Goal: Task Accomplishment & Management: Manage account settings

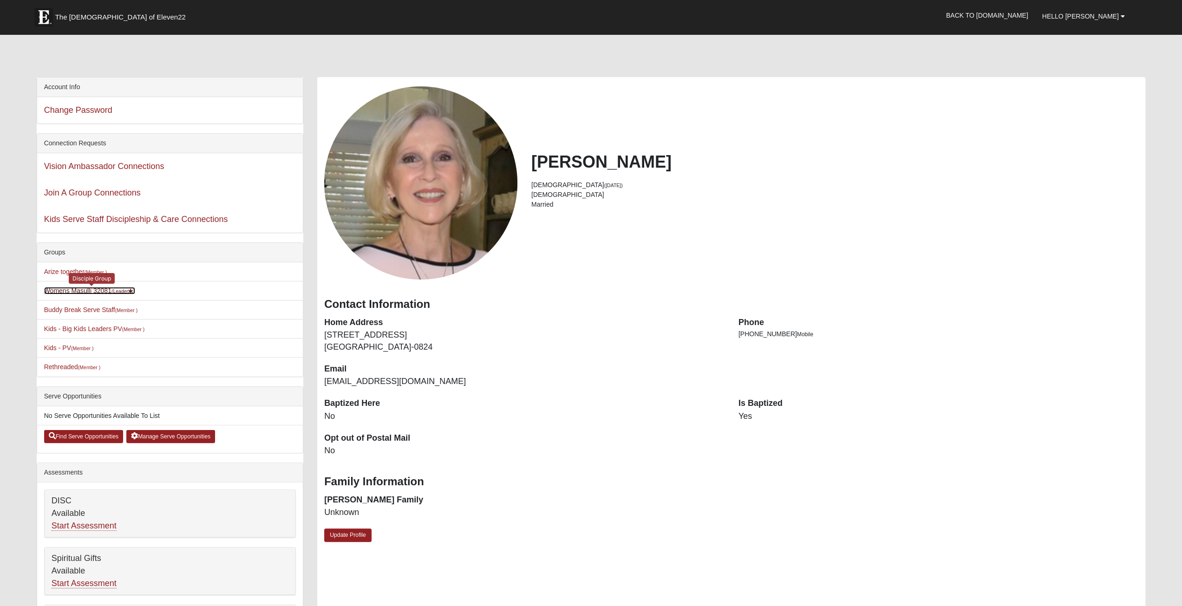
click at [61, 288] on link "Womens Masulli 32081 (Leader )" at bounding box center [89, 290] width 91 height 7
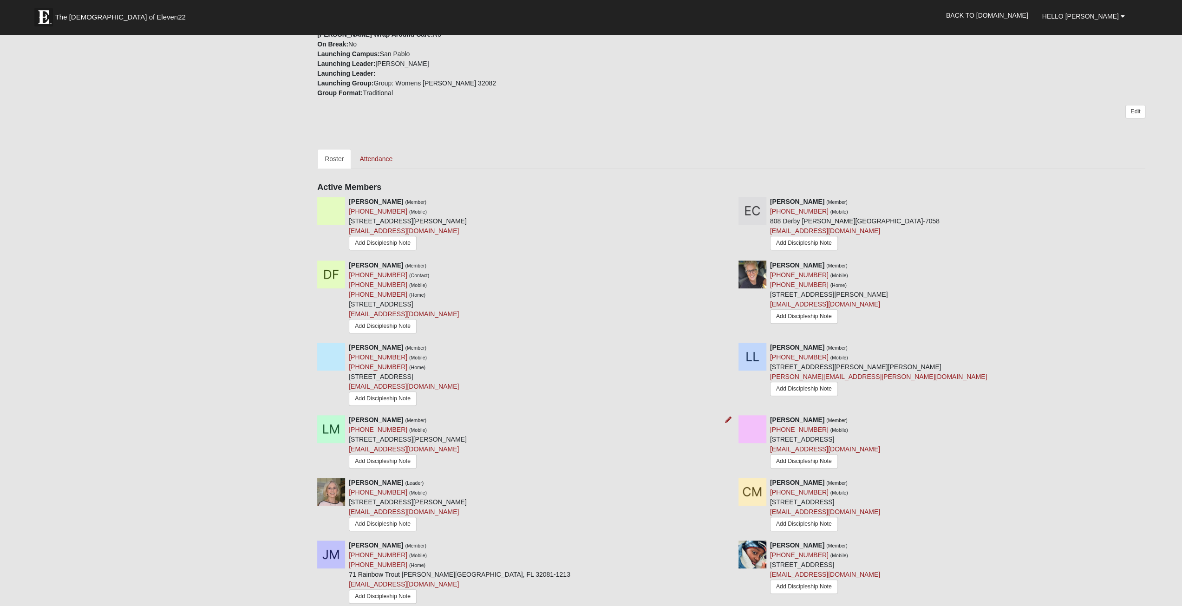
scroll to position [290, 0]
click at [727, 345] on icon at bounding box center [728, 347] width 6 height 6
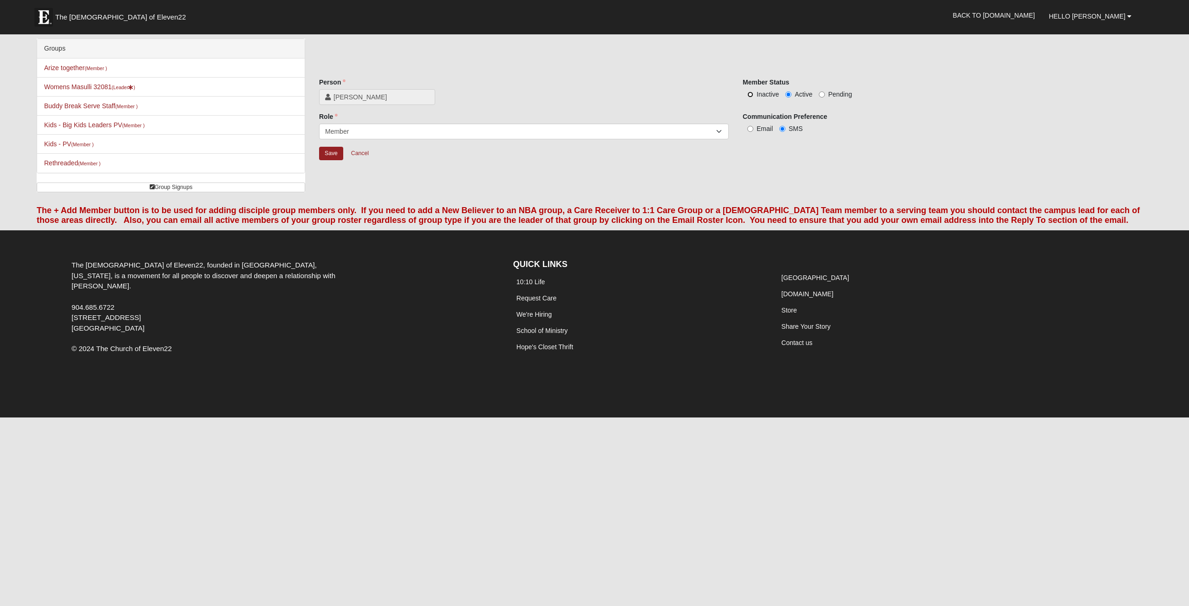
click at [749, 93] on input "Inactive" at bounding box center [750, 94] width 6 height 6
radio input "true"
click at [335, 151] on input "Save" at bounding box center [331, 153] width 24 height 13
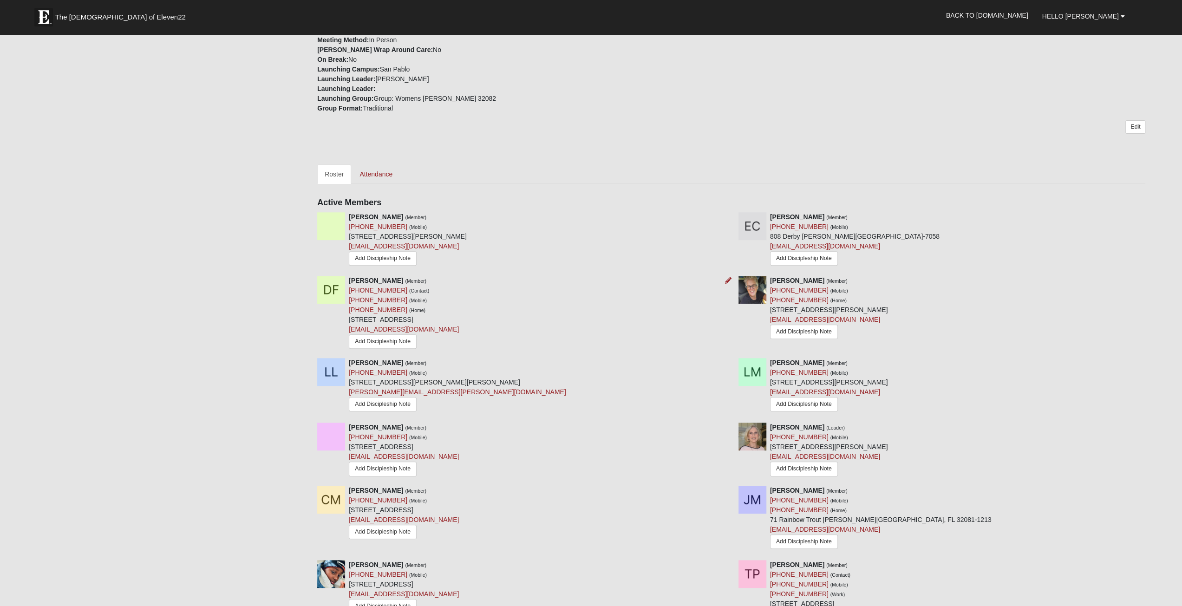
scroll to position [290, 0]
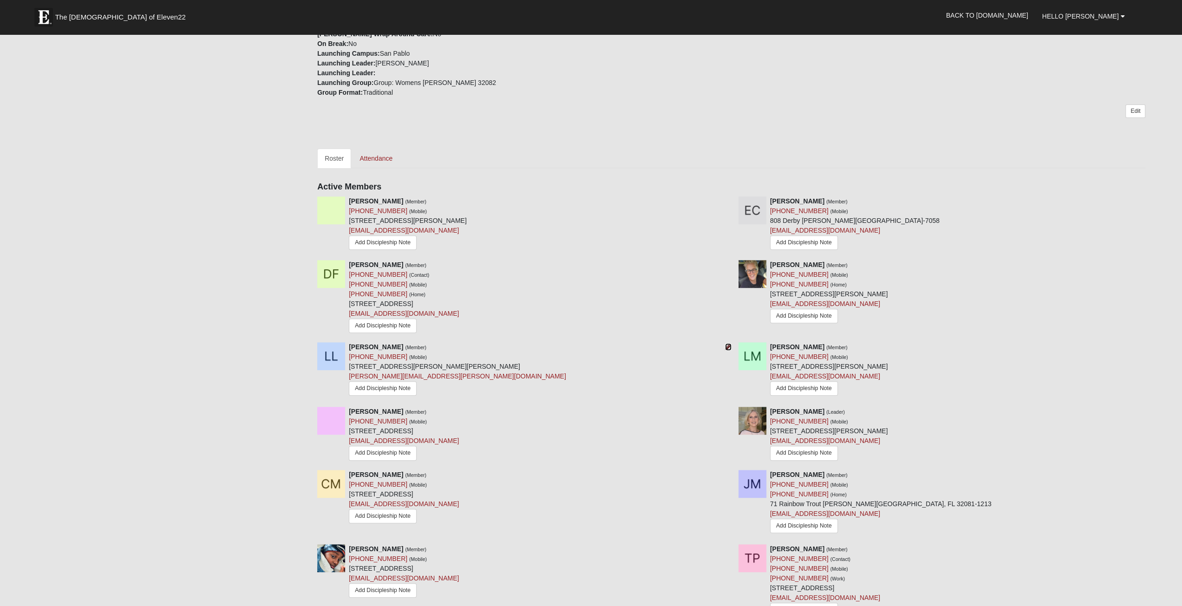
click at [728, 347] on icon at bounding box center [728, 347] width 6 height 6
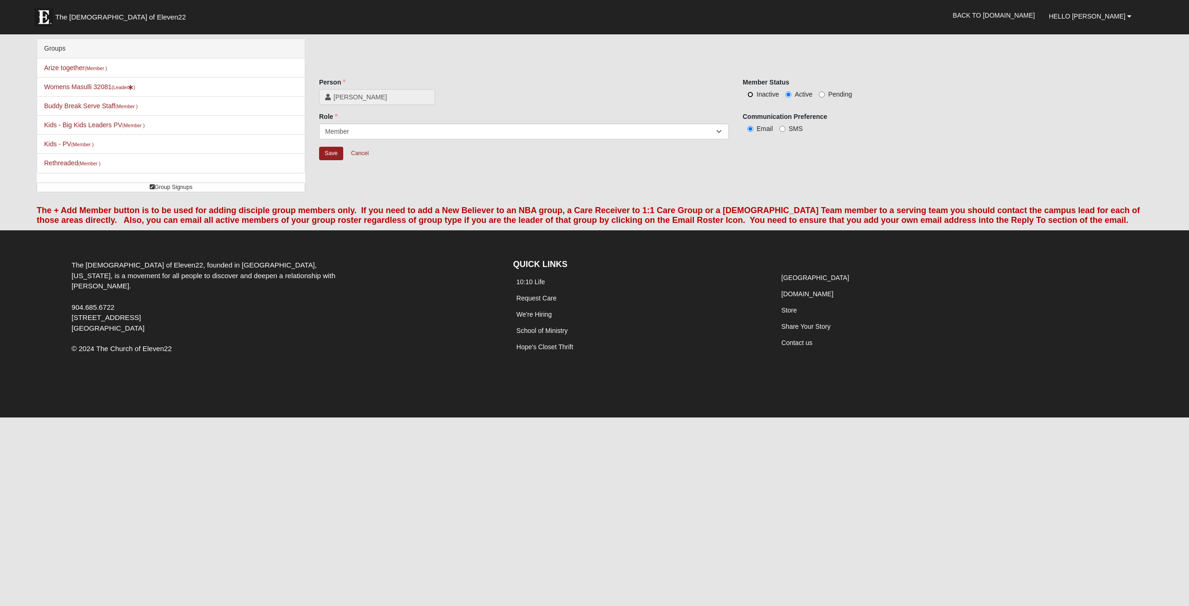
click at [748, 94] on input "Inactive" at bounding box center [750, 94] width 6 height 6
radio input "true"
click at [332, 150] on input "Save" at bounding box center [331, 153] width 24 height 13
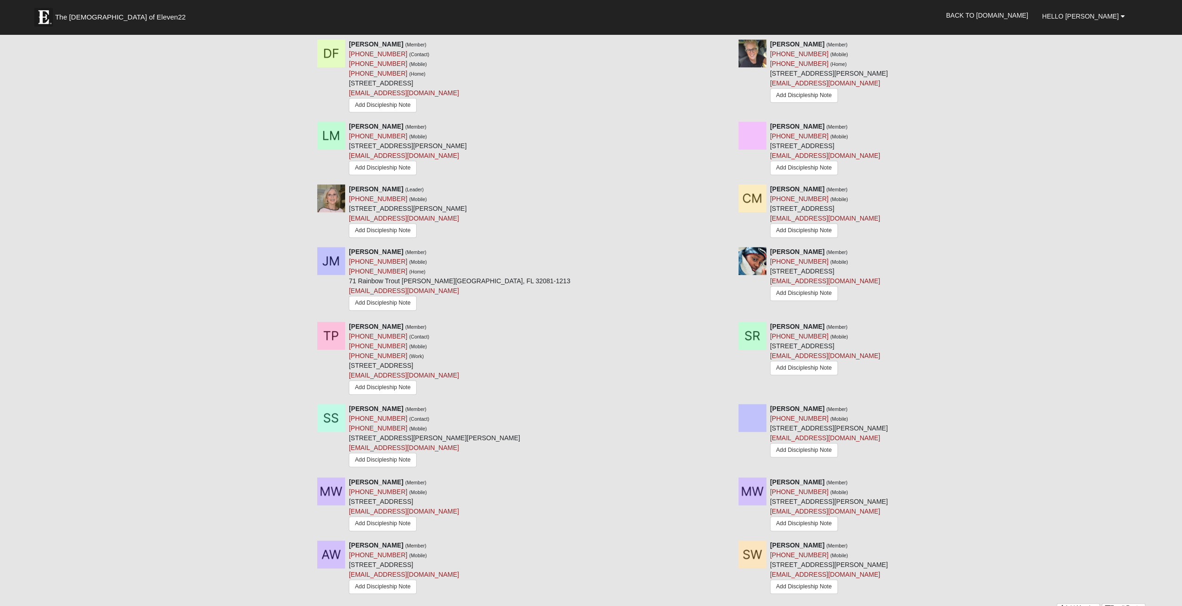
scroll to position [742, 0]
